Goal: Share content: Distribute website content to other platforms or users

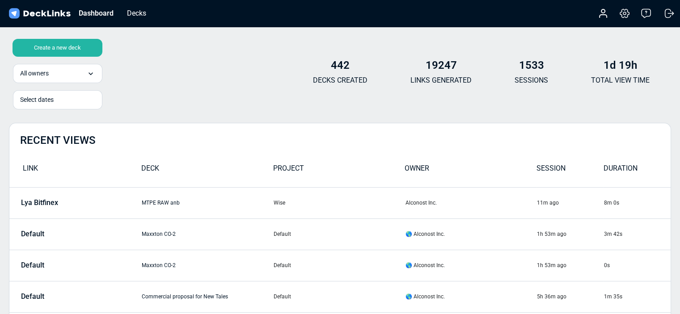
click at [43, 46] on div "Create a new deck" at bounding box center [58, 48] width 90 height 18
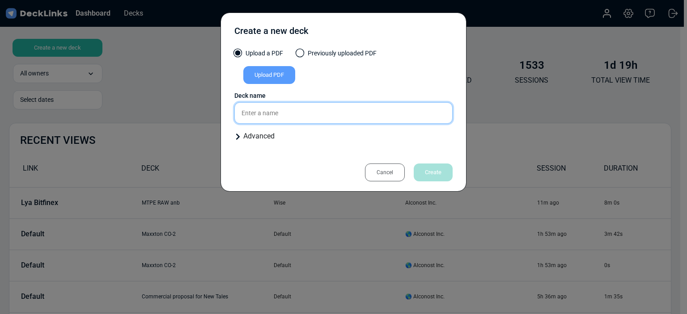
click at [319, 110] on input "text" at bounding box center [343, 112] width 218 height 21
type input "Gamedev_mobile_casual (ans)"
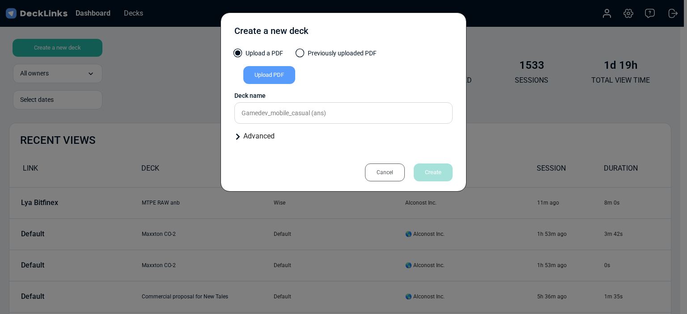
click at [279, 76] on div "Upload PDF" at bounding box center [269, 75] width 52 height 18
click at [0, 0] on input "Upload PDF" at bounding box center [0, 0] width 0 height 0
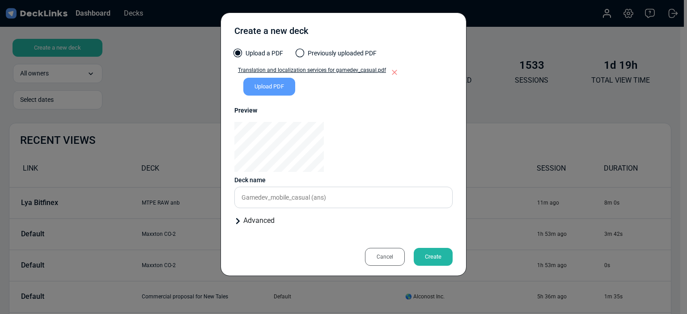
click at [425, 259] on div "Create" at bounding box center [433, 257] width 39 height 18
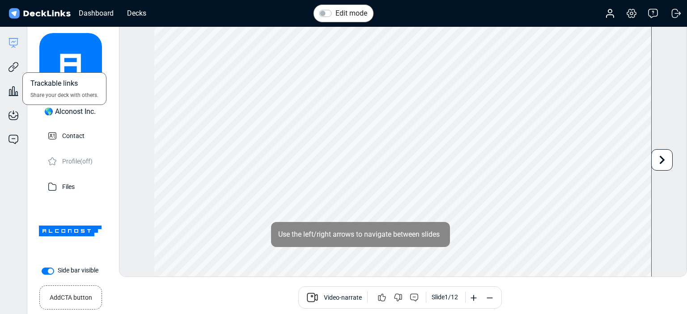
click at [5, 64] on div "Trackable links Share your deck with others." at bounding box center [13, 60] width 27 height 24
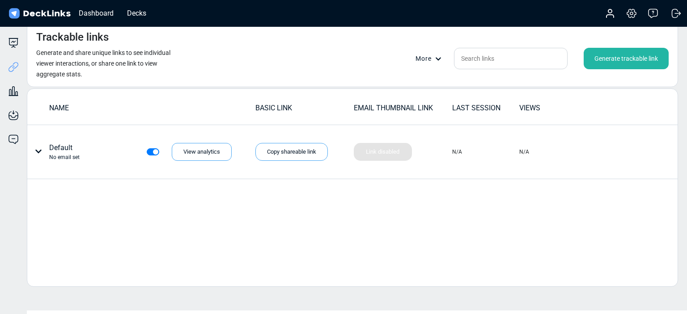
click at [606, 59] on div "Generate trackable link" at bounding box center [626, 58] width 85 height 21
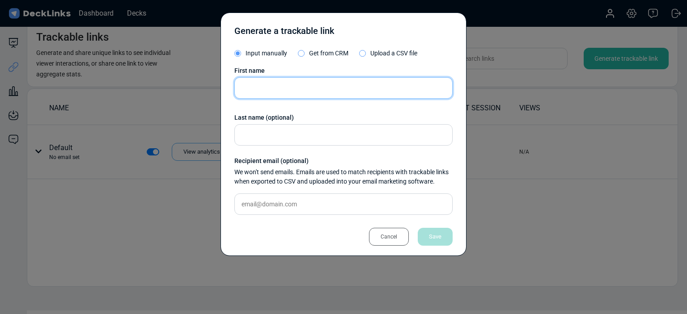
click at [329, 91] on input "text" at bounding box center [343, 87] width 218 height 21
type input "outplay entertainment"
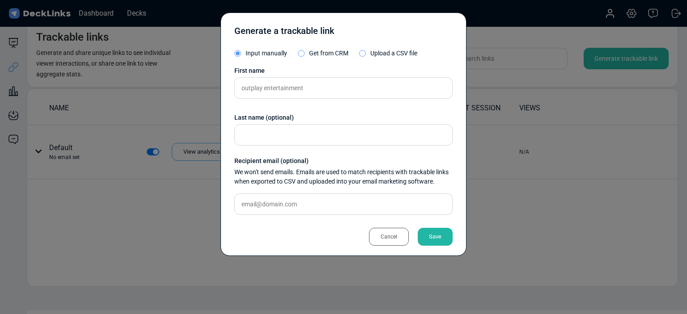
click at [443, 230] on div "Save" at bounding box center [435, 237] width 35 height 18
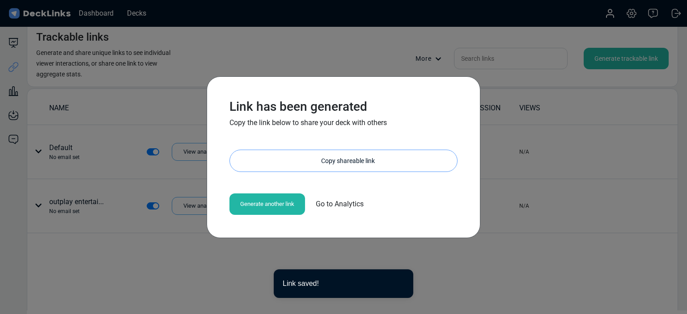
click at [352, 157] on div "Copy shareable link" at bounding box center [348, 160] width 218 height 21
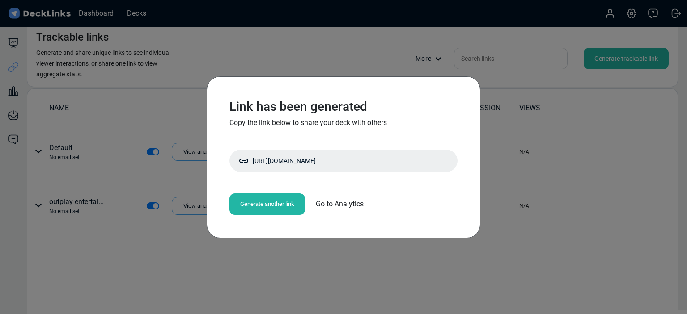
click at [577, 237] on div "Link has been generated Copy the link below to share your deck with others [URL…" at bounding box center [343, 157] width 687 height 314
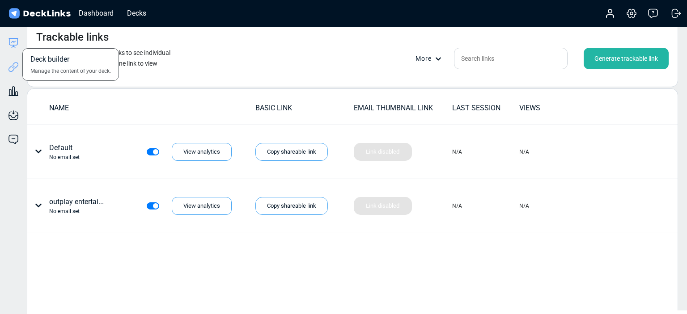
click at [8, 39] on icon at bounding box center [13, 43] width 11 height 11
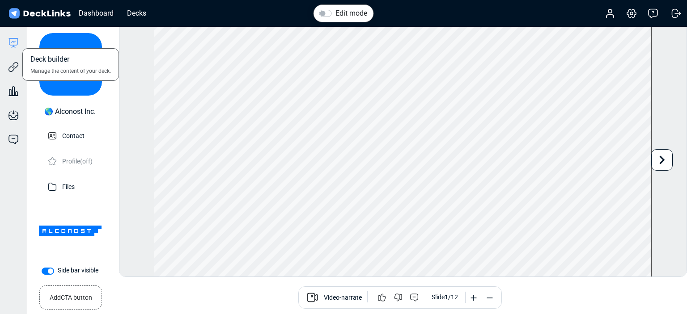
click at [12, 42] on icon at bounding box center [14, 41] width 4 height 1
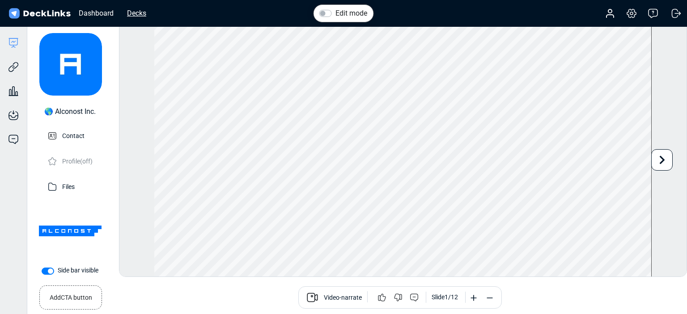
click at [142, 8] on div "Decks" at bounding box center [137, 13] width 28 height 11
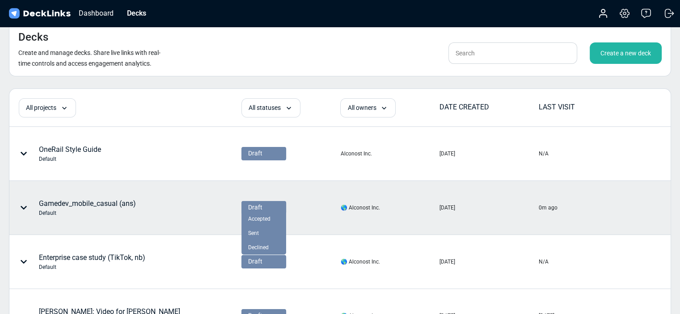
click at [265, 207] on div "Draft" at bounding box center [263, 207] width 31 height 9
click at [272, 227] on div "Sent" at bounding box center [263, 233] width 45 height 14
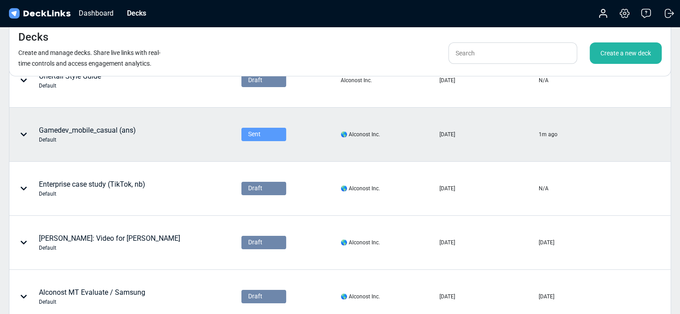
scroll to position [79, 0]
